Goal: Transaction & Acquisition: Obtain resource

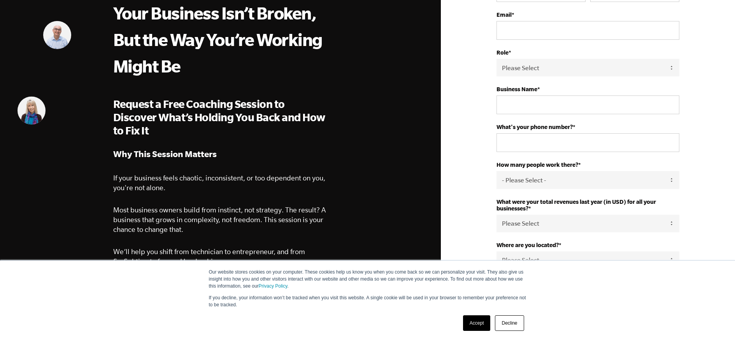
scroll to position [152, 0]
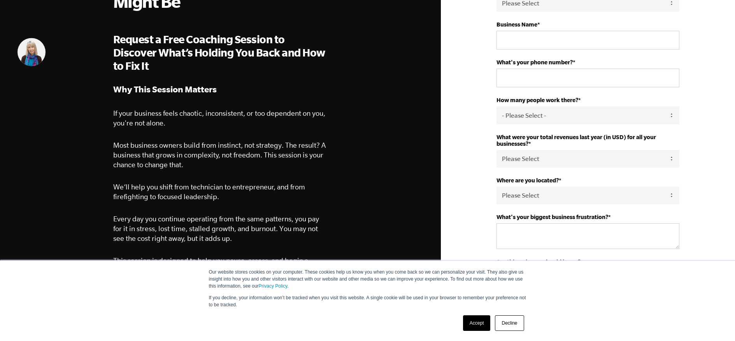
click at [475, 324] on link "Accept" at bounding box center [477, 323] width 28 height 16
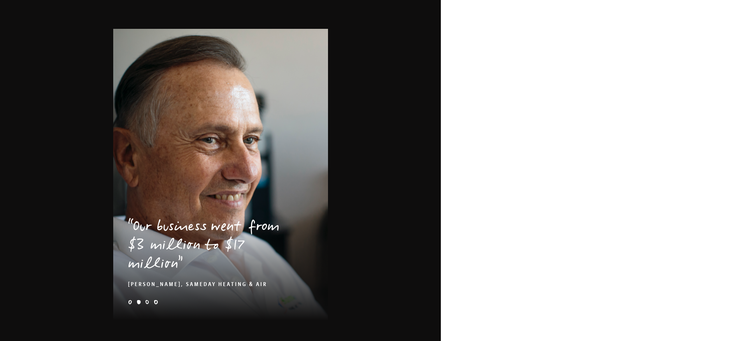
scroll to position [1122, 0]
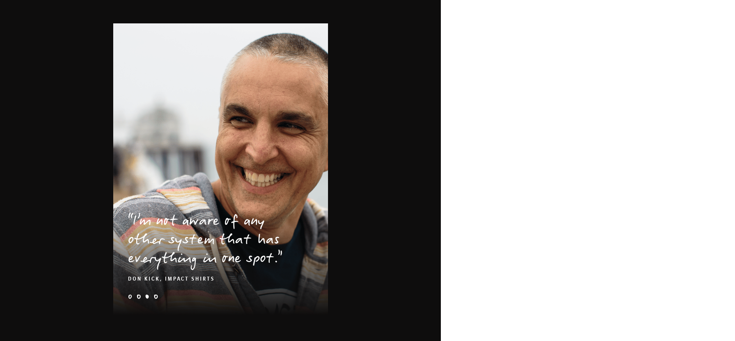
click at [130, 294] on li "e-myth-business-coaching-client-story-kolby-quote" at bounding box center [130, 296] width 4 height 4
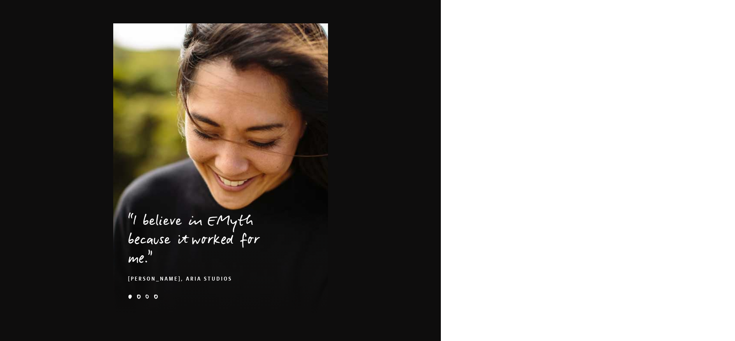
click at [139, 294] on li "weaver-problem-1x" at bounding box center [139, 296] width 4 height 4
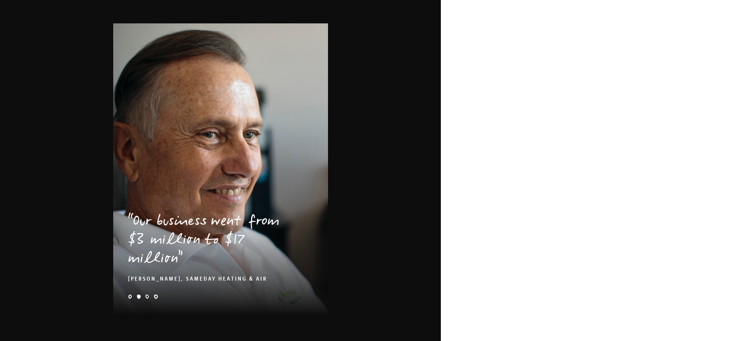
click at [148, 294] on li "kick-hero-2x-1" at bounding box center [147, 296] width 4 height 4
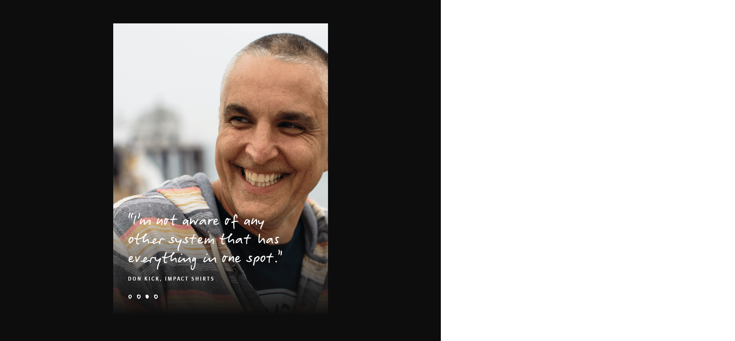
click at [156, 294] on li "e-myth business coaching otterbox curt and donna" at bounding box center [156, 296] width 4 height 4
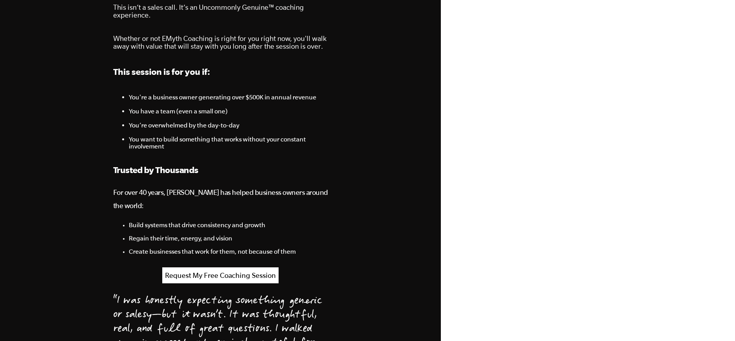
scroll to position [397, 0]
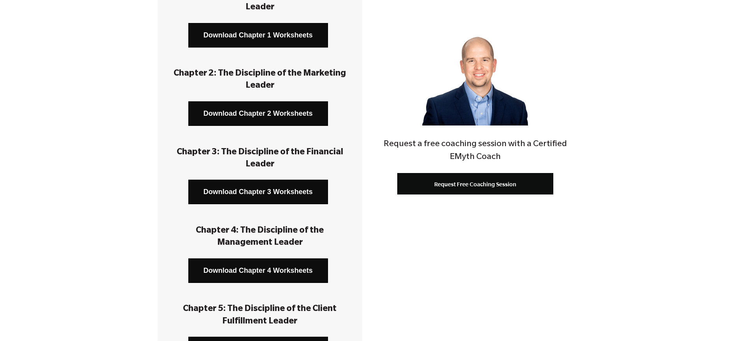
scroll to position [122, 0]
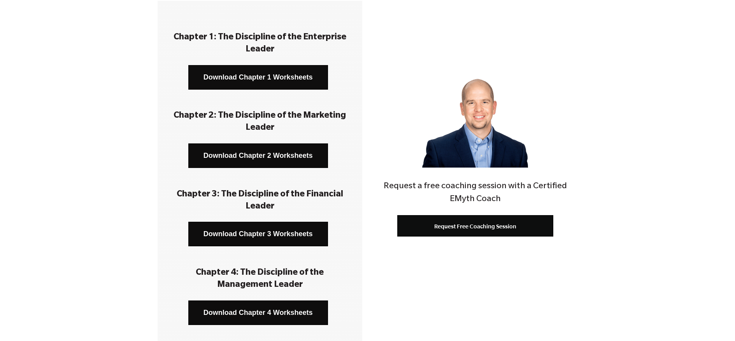
click at [248, 77] on link "Download Chapter 1 Worksheets" at bounding box center [258, 77] width 140 height 25
click at [258, 154] on link "Download Chapter 2 Worksheets" at bounding box center [258, 155] width 140 height 25
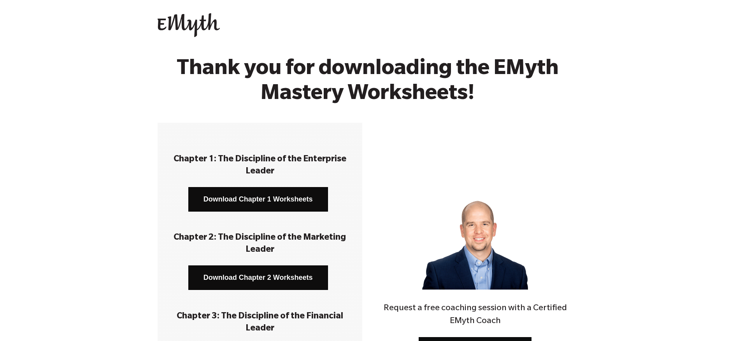
scroll to position [122, 0]
